Goal: Task Accomplishment & Management: Manage account settings

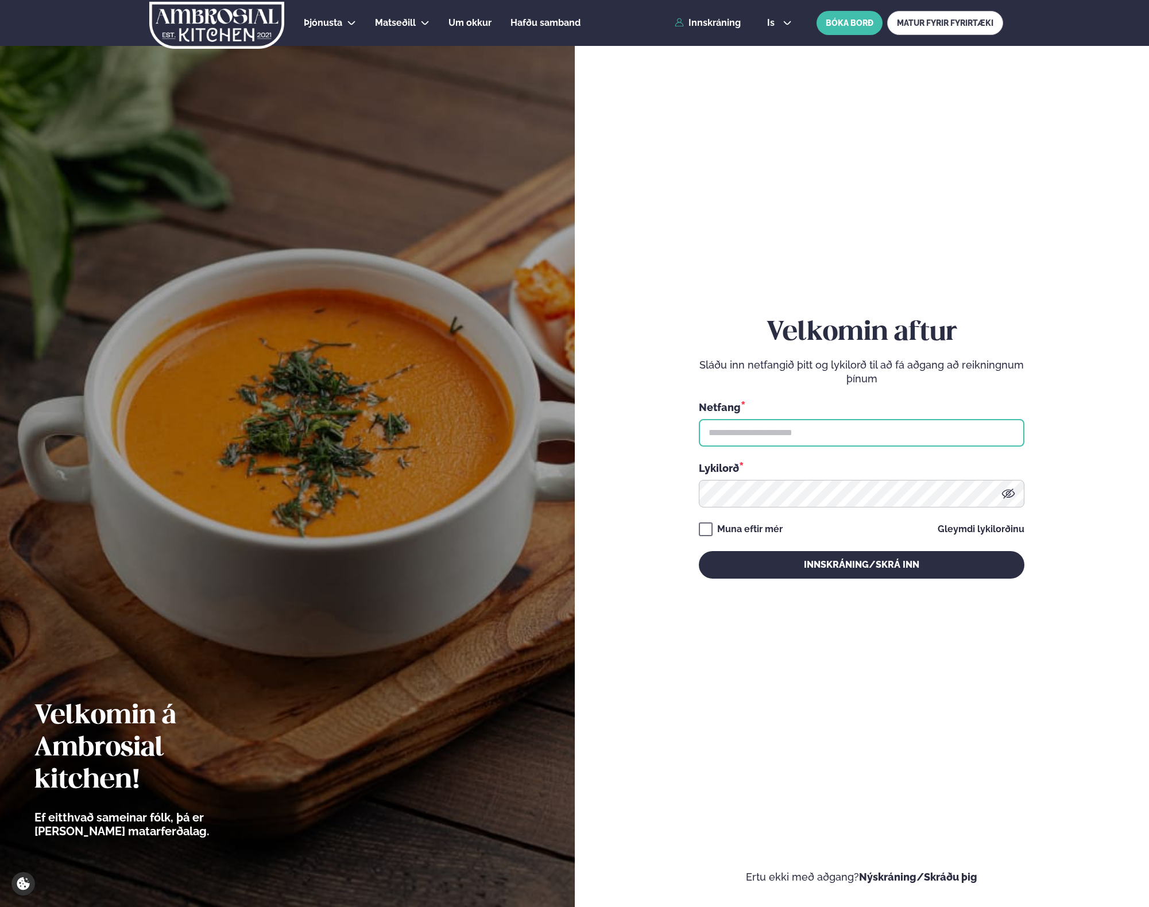
click at [722, 435] on input "text" at bounding box center [862, 433] width 326 height 28
type input "**********"
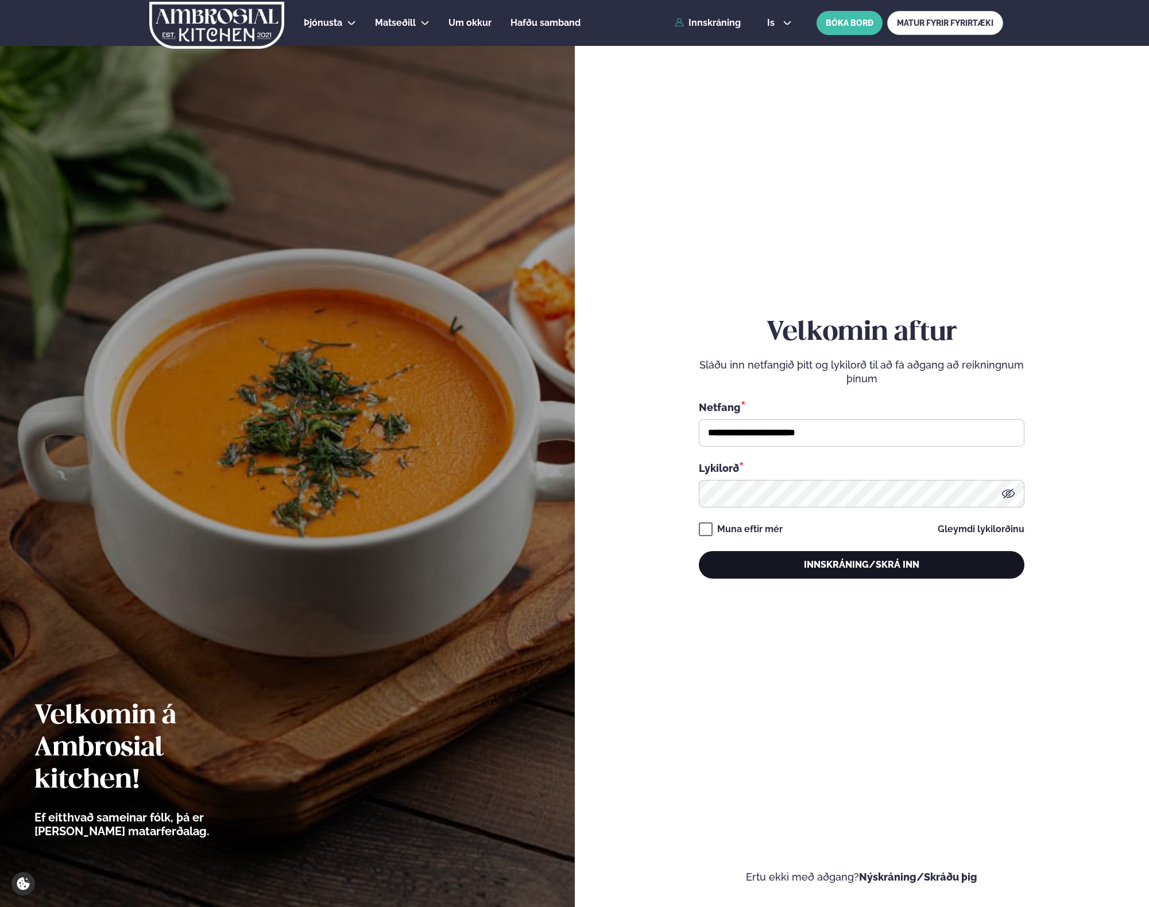
click at [756, 556] on button "Innskráning/Skrá inn" at bounding box center [862, 565] width 326 height 28
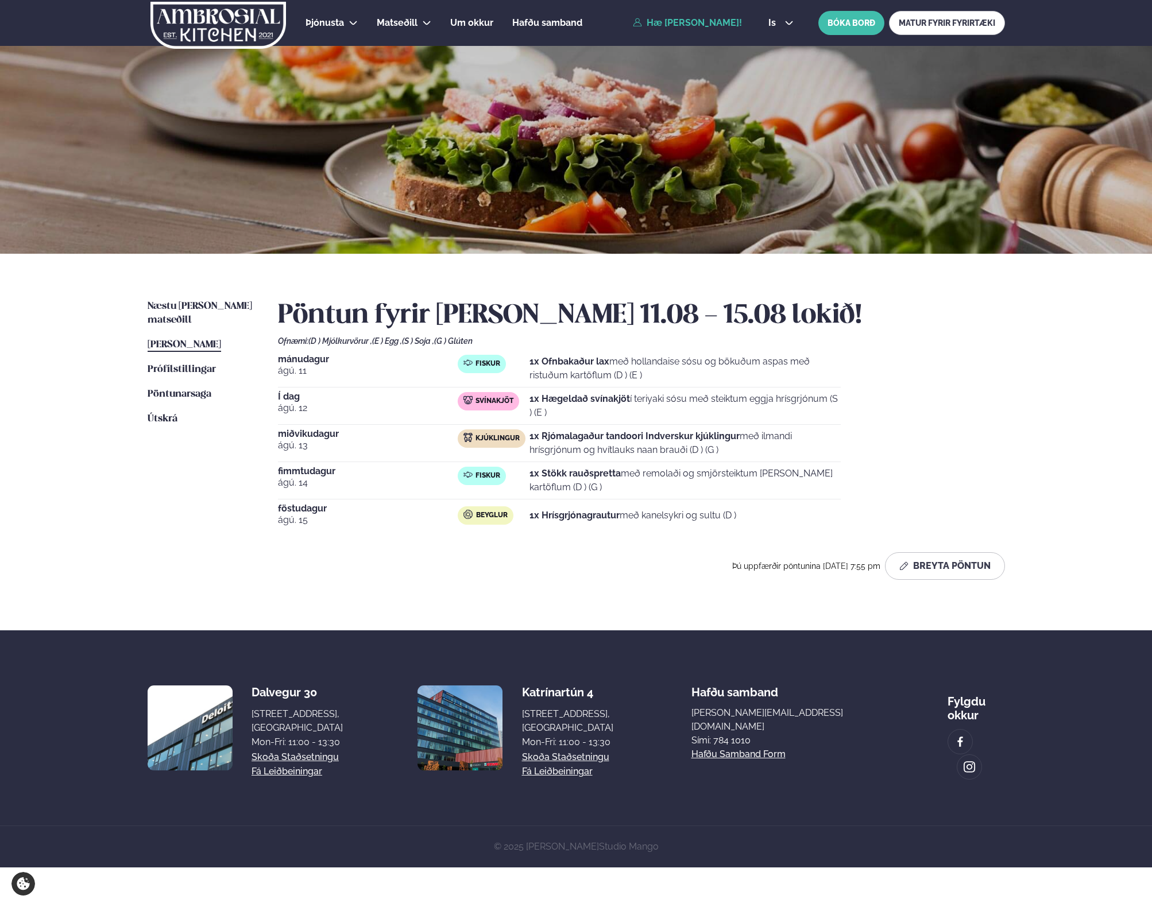
drag, startPoint x: 527, startPoint y: 402, endPoint x: 699, endPoint y: 412, distance: 172.6
click at [699, 412] on div "Svínakjöt 1x Hægeldað svínakjöt í teriyaki sósu með steiktum eggja hrísgrjónum …" at bounding box center [649, 406] width 383 height 28
click at [699, 412] on p "1x Hægeldað svínakjöt í teriyaki sósu með steiktum eggja hrísgrjónum (S ) (E )" at bounding box center [684, 406] width 311 height 28
drag, startPoint x: 699, startPoint y: 412, endPoint x: 505, endPoint y: 417, distance: 193.6
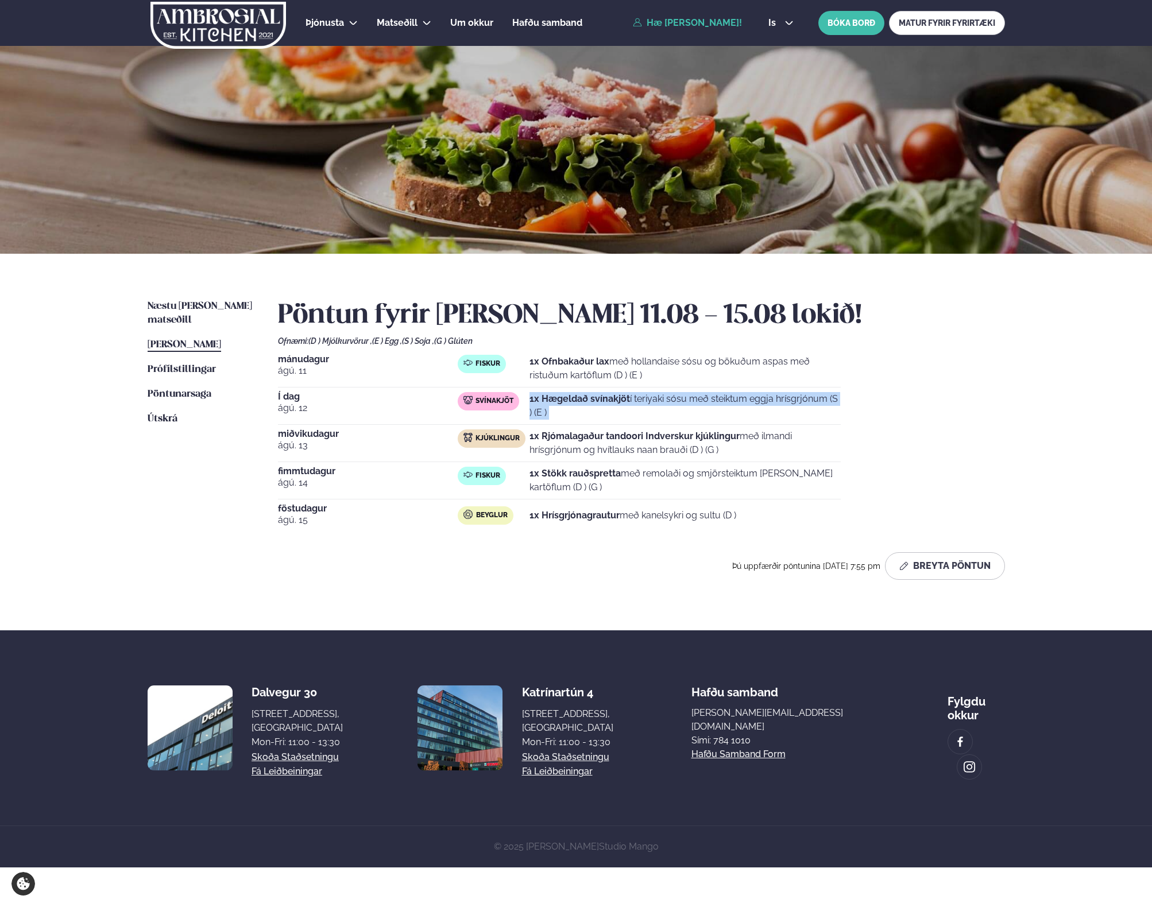
click at [509, 409] on div "Svínakjöt 1x Hægeldað svínakjöt í teriyaki sósu með steiktum eggja hrísgrjónum …" at bounding box center [649, 406] width 383 height 28
click at [587, 403] on strong "1x Hægeldað svínakjöt" at bounding box center [579, 398] width 100 height 11
